Goal: Information Seeking & Learning: Learn about a topic

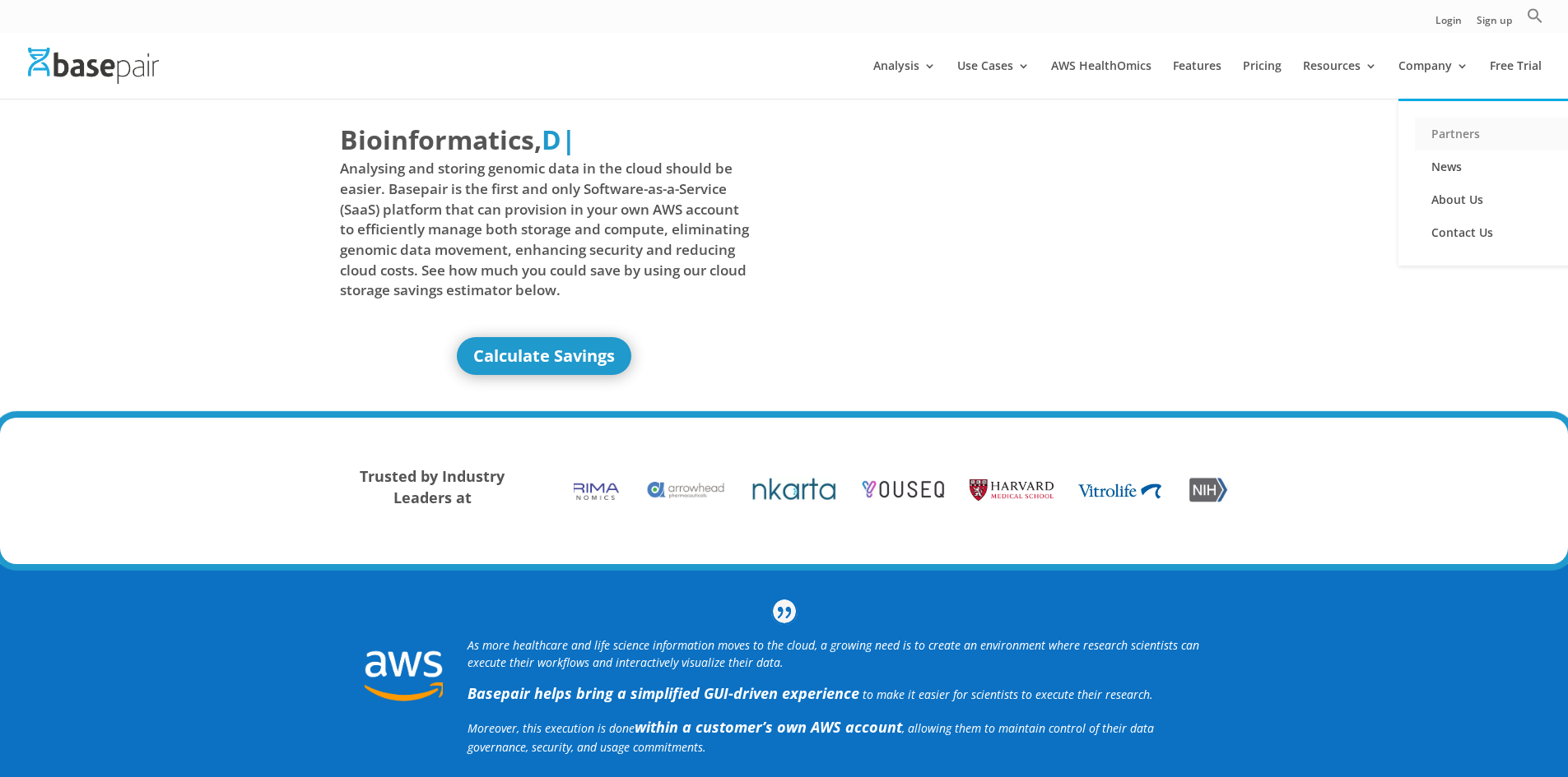
click at [1440, 127] on link "Partners" at bounding box center [1496, 133] width 165 height 33
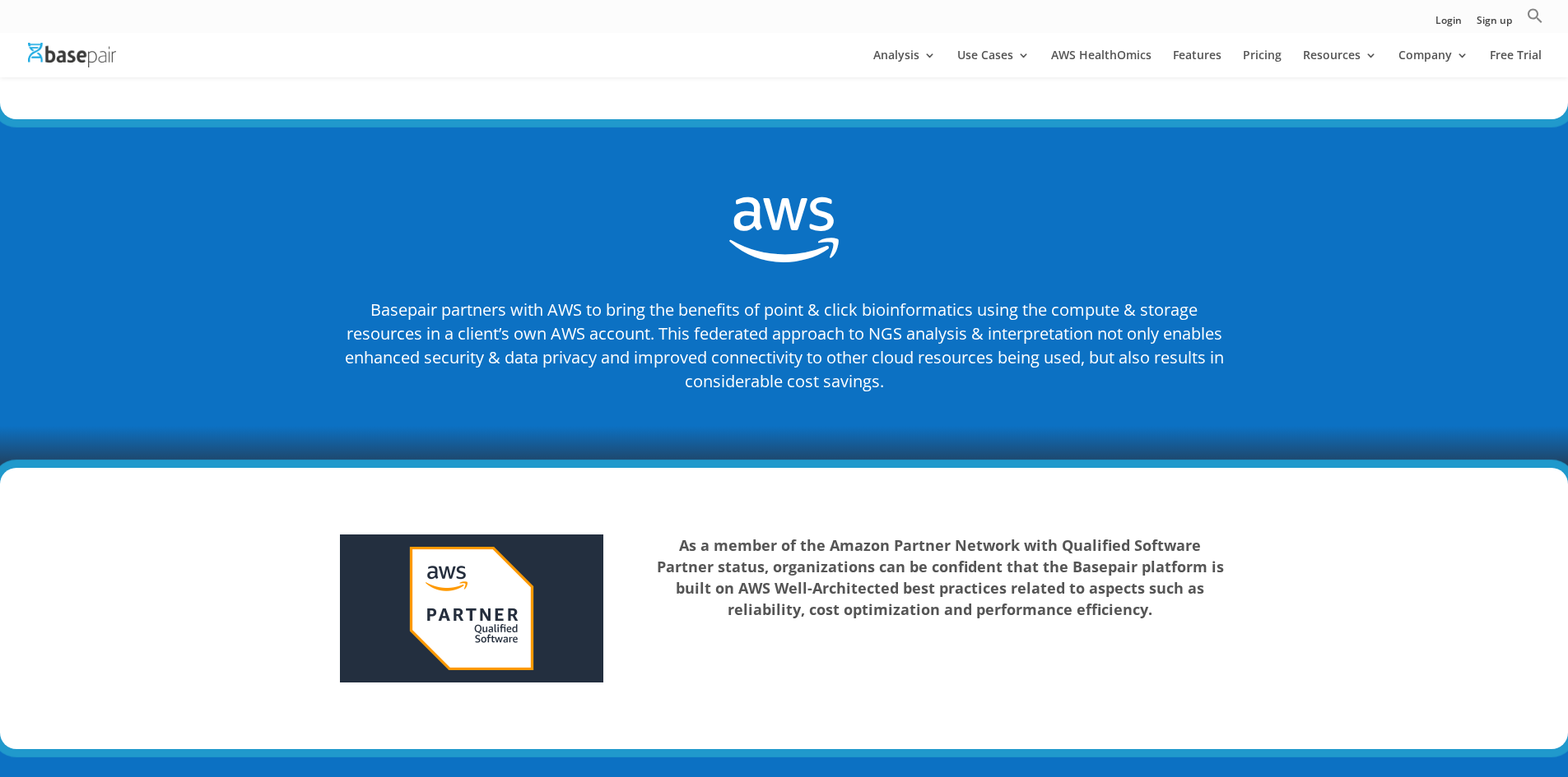
scroll to position [1974, 0]
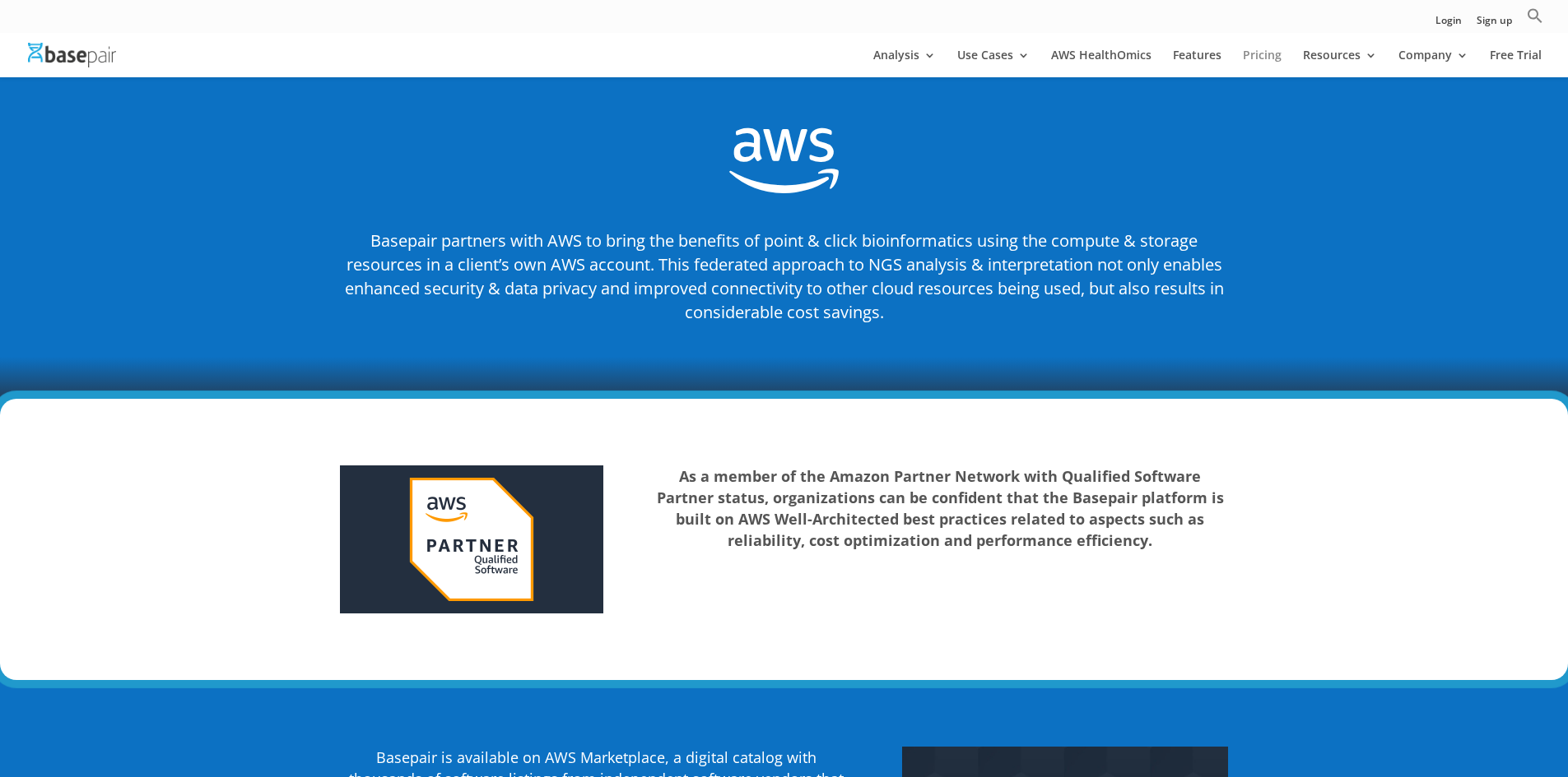
click at [1277, 55] on link "Pricing" at bounding box center [1262, 63] width 39 height 28
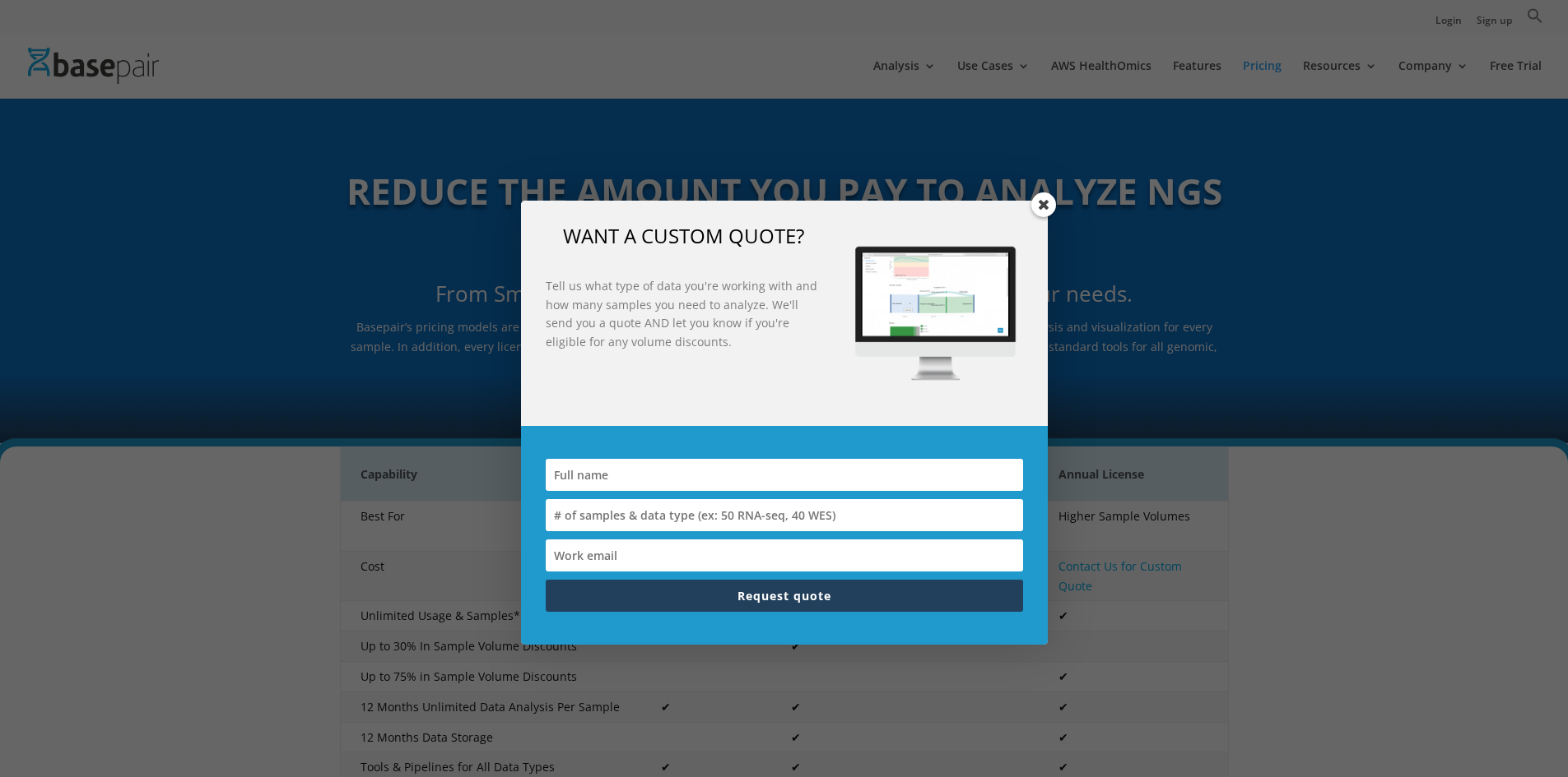
click at [1038, 202] on span at bounding box center [1043, 205] width 25 height 25
